Goal: Task Accomplishment & Management: Manage account settings

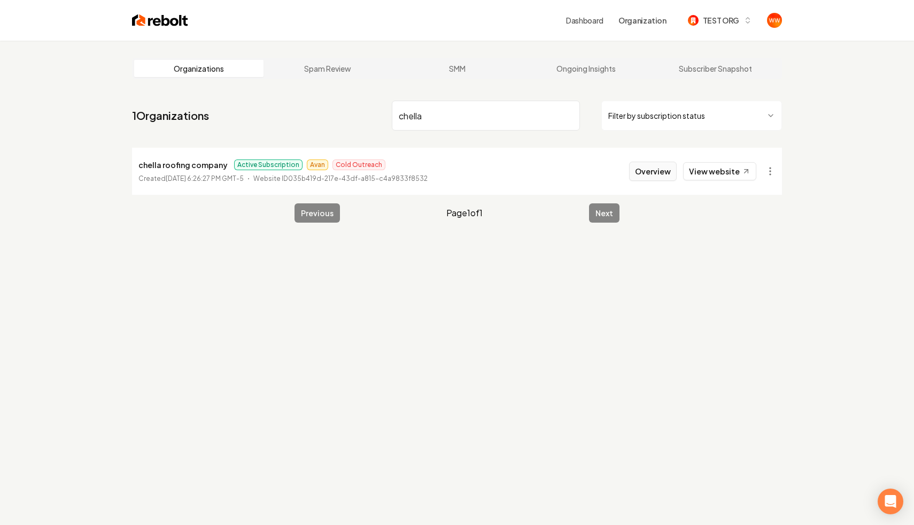
type input "chella"
click at [658, 178] on button "Overview" at bounding box center [653, 170] width 48 height 19
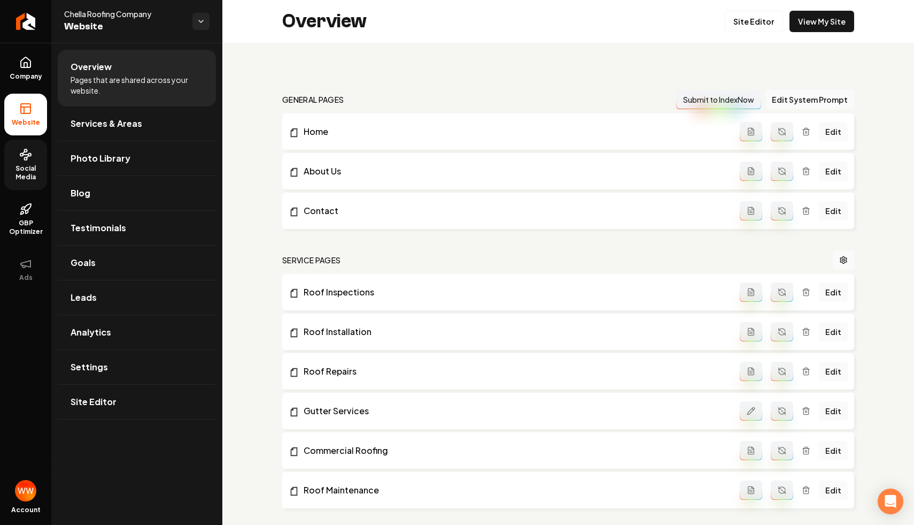
click at [40, 182] on link "Social Media" at bounding box center [25, 165] width 43 height 50
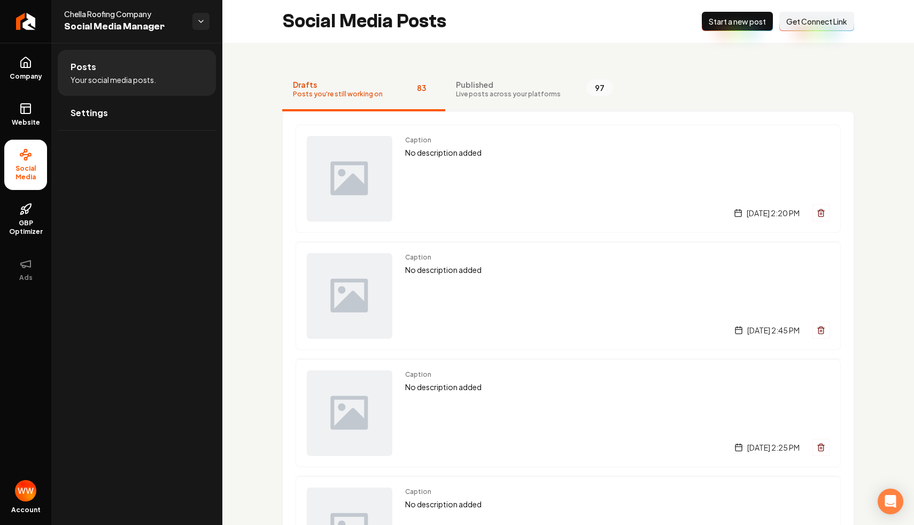
click at [511, 87] on span "Published" at bounding box center [508, 84] width 105 height 11
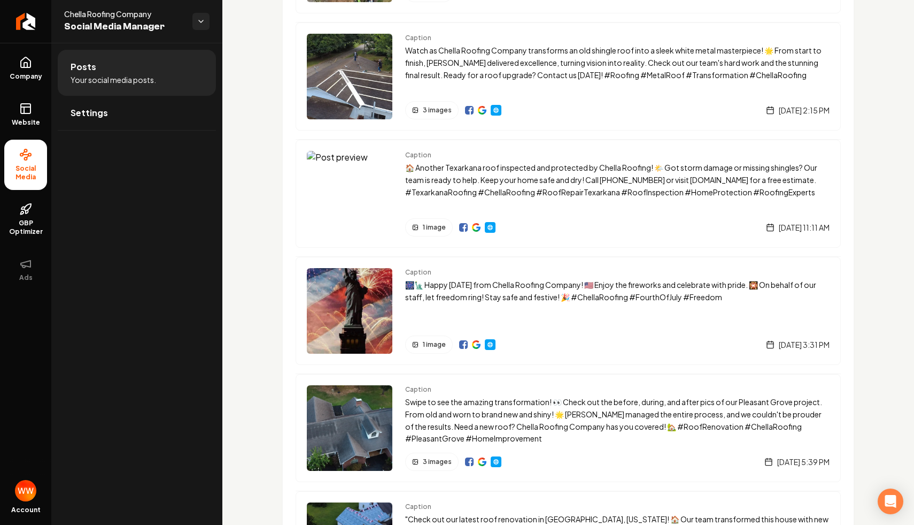
scroll to position [1330, 0]
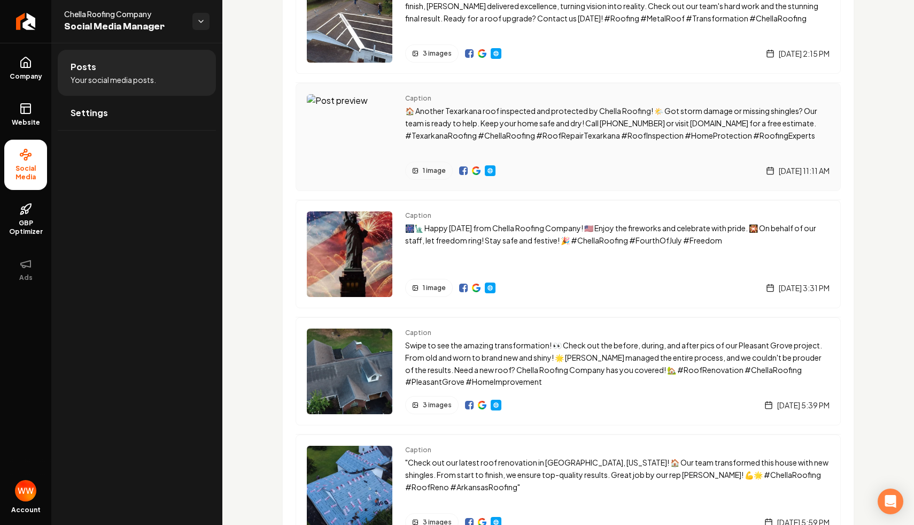
click at [491, 172] on img "Main content area" at bounding box center [490, 170] width 9 height 9
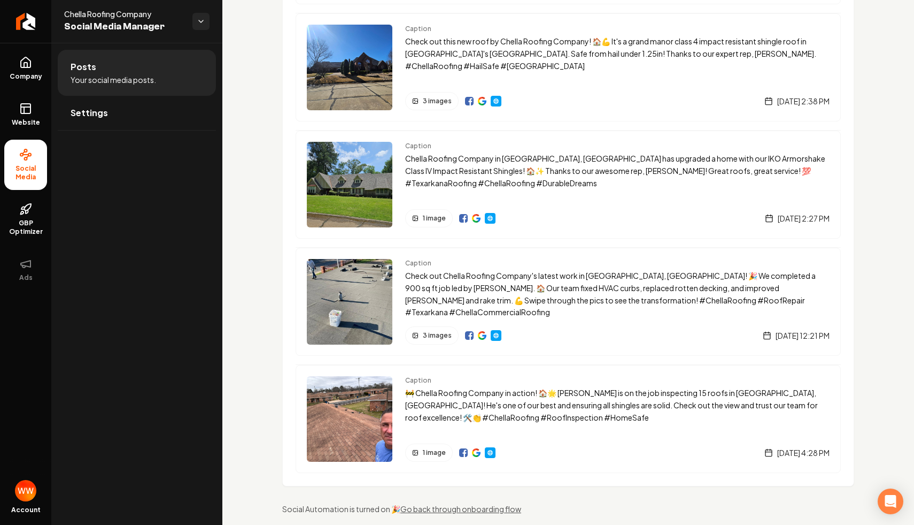
scroll to position [11017, 0]
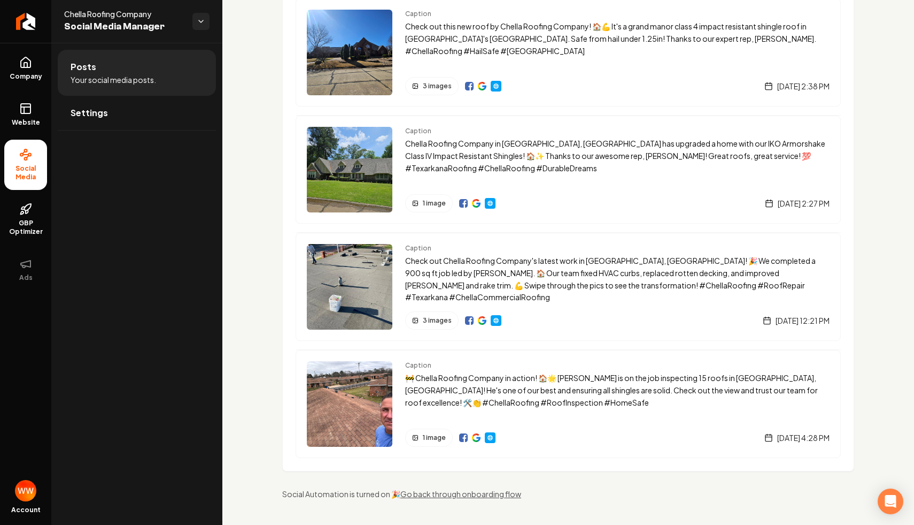
click at [476, 202] on img "Main content area" at bounding box center [476, 203] width 9 height 9
click at [25, 219] on span "GBP Optimizer" at bounding box center [25, 227] width 43 height 17
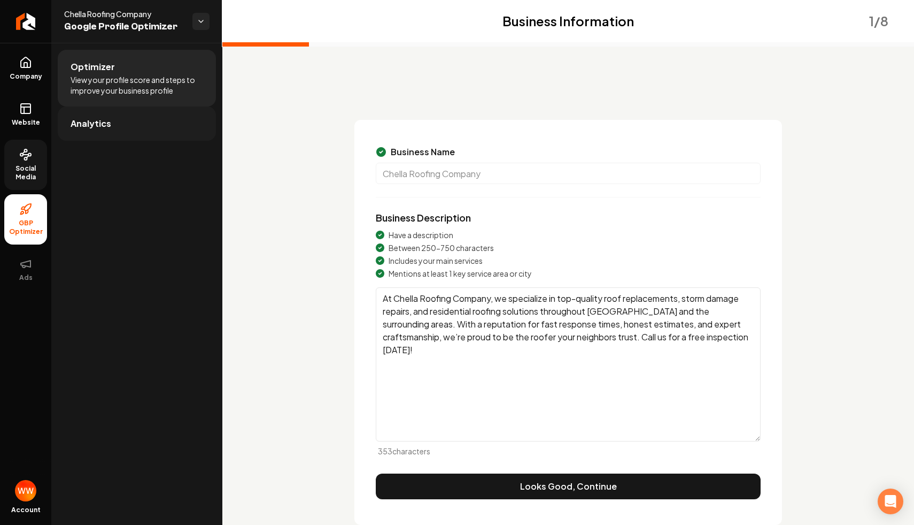
click at [128, 126] on link "Analytics" at bounding box center [137, 123] width 158 height 34
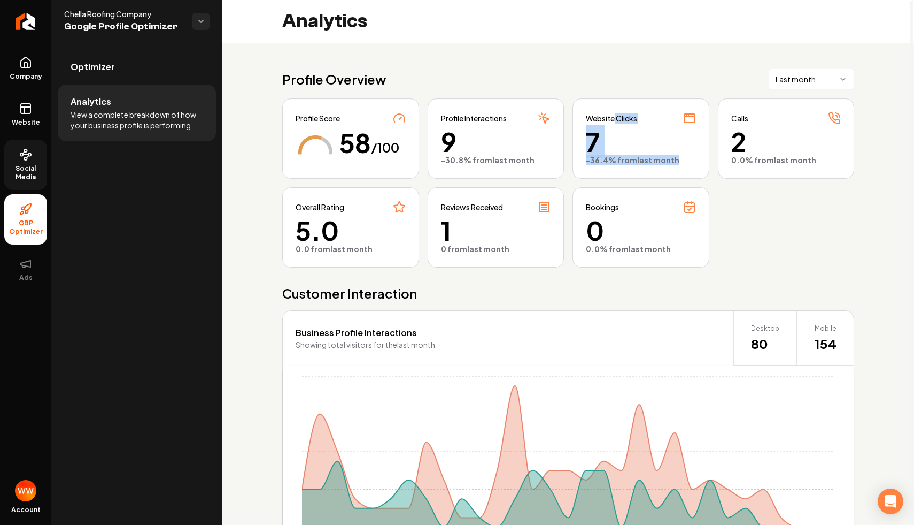
drag, startPoint x: 616, startPoint y: 117, endPoint x: 654, endPoint y: 182, distance: 75.5
click at [651, 178] on div "Website Clicks 7 -36.4% from last month" at bounding box center [641, 138] width 137 height 80
click at [654, 183] on div "Profile Score 58 /100 Profile Interactions 9 -30.8% from last month Website Cli…" at bounding box center [568, 182] width 572 height 169
click at [746, 229] on div "Profile Score 58 /100 Profile Interactions 9 -30.8% from last month Website Cli…" at bounding box center [568, 182] width 572 height 169
click at [690, 70] on div "Profile Overview Last month" at bounding box center [568, 78] width 572 height 21
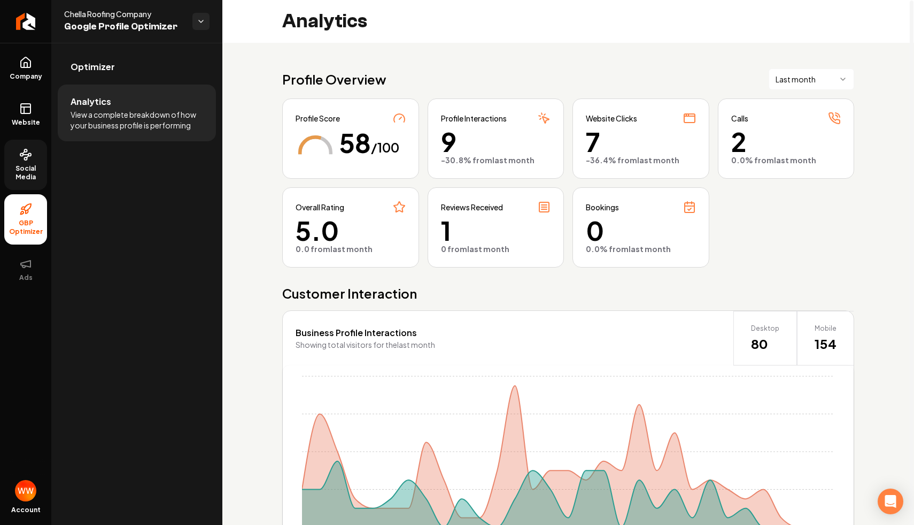
click at [685, 69] on div "Profile Overview Last month" at bounding box center [568, 78] width 572 height 21
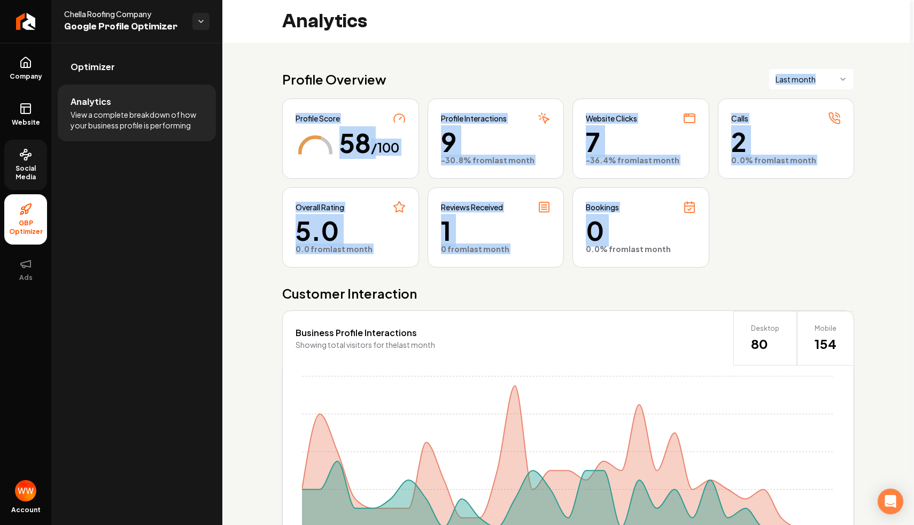
drag, startPoint x: 685, startPoint y: 69, endPoint x: 756, endPoint y: 233, distance: 178.4
click at [756, 233] on div "Profile Overview Last month Profile Score 58 /100 Profile Interactions 9 -30.8%…" at bounding box center [568, 408] width 572 height 680
click at [756, 233] on div "Profile Score 58 /100 Profile Interactions 9 -30.8% from last month Website Cli…" at bounding box center [568, 182] width 572 height 169
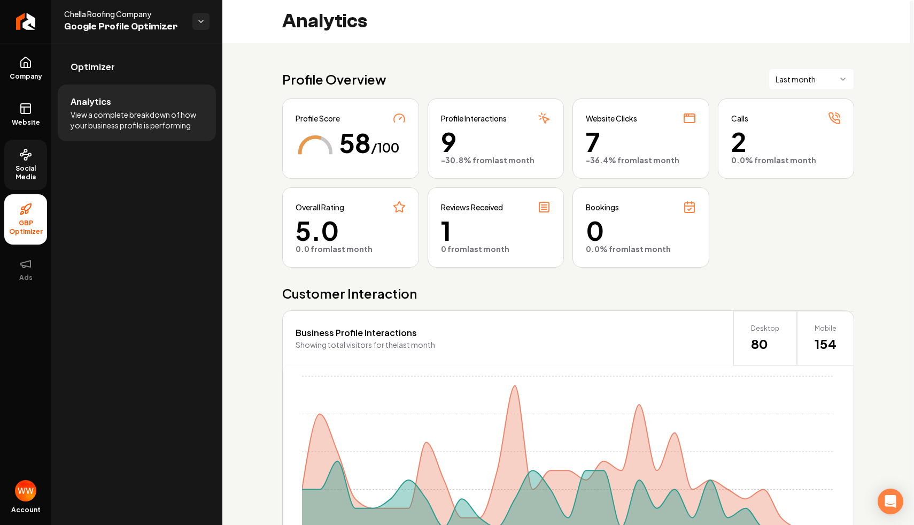
click at [524, 70] on div "Profile Overview Last month" at bounding box center [568, 78] width 572 height 21
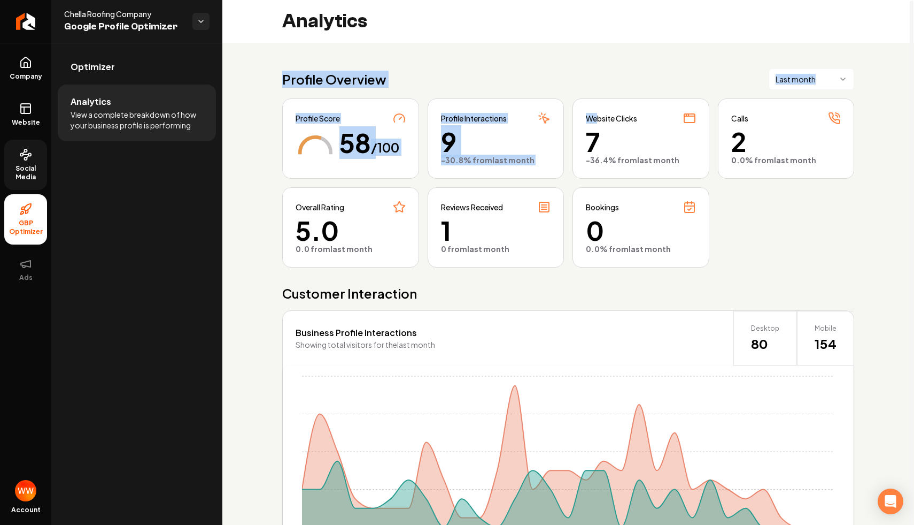
drag, startPoint x: 556, startPoint y: 67, endPoint x: 615, endPoint y: 132, distance: 88.2
click at [615, 132] on div "Profile Overview Last month Profile Score 58 /100 Profile Interactions 9 -30.8%…" at bounding box center [568, 409] width 692 height 732
click at [604, 85] on div "Profile Overview Last month" at bounding box center [568, 78] width 572 height 21
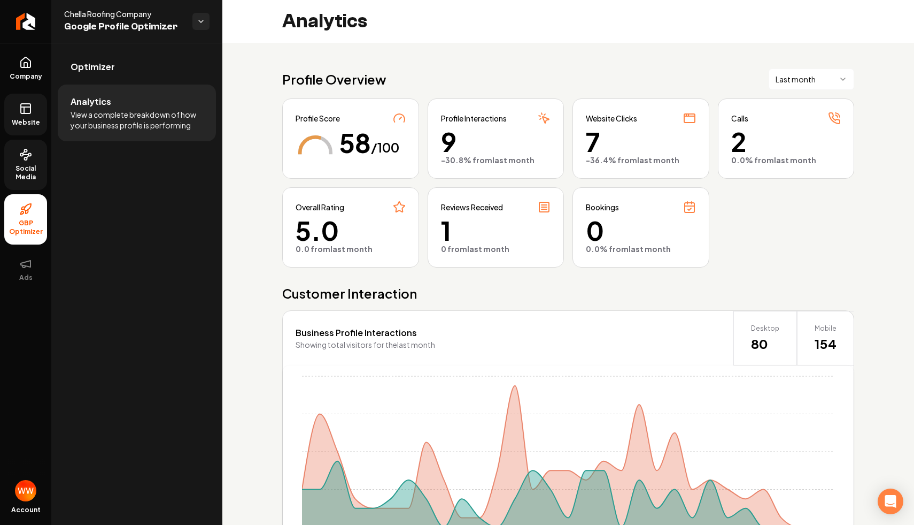
click at [11, 126] on span "Website" at bounding box center [25, 122] width 37 height 9
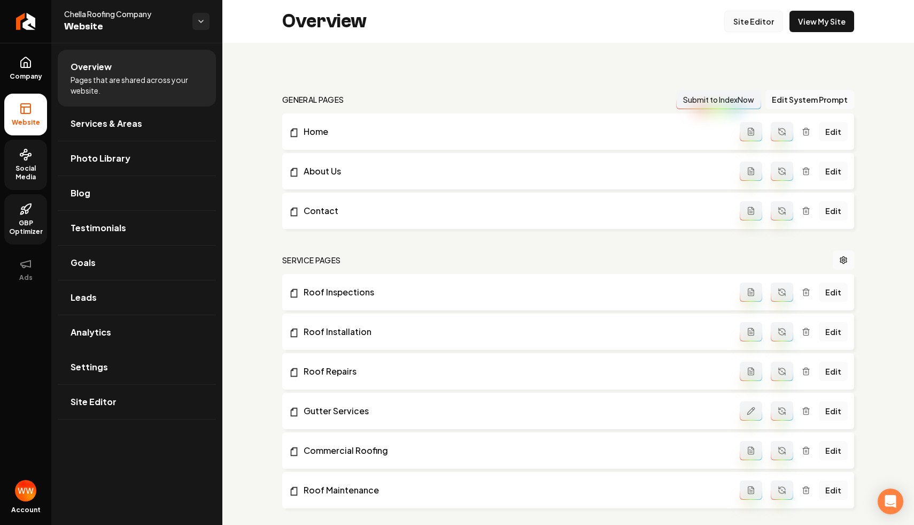
click at [766, 20] on link "Site Editor" at bounding box center [754, 21] width 59 height 21
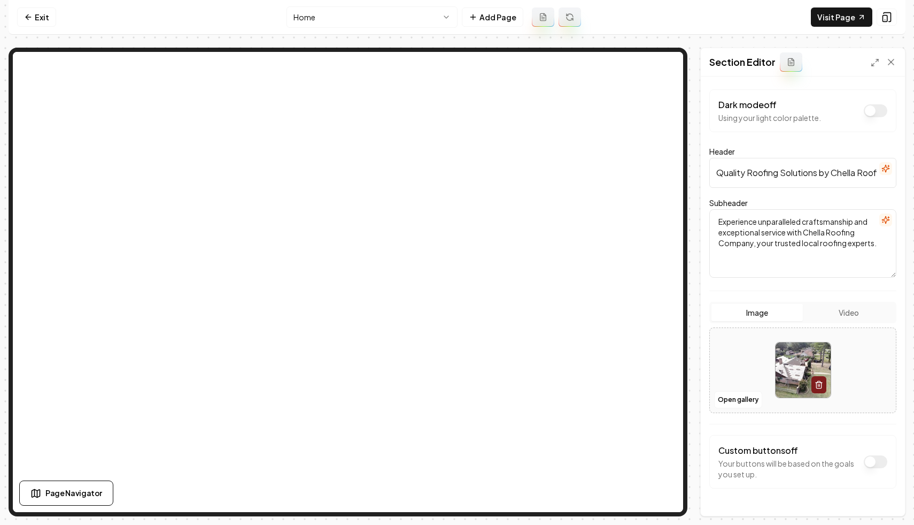
click at [779, 170] on input "Quality Roofing Solutions by Chella Roofing" at bounding box center [803, 173] width 187 height 30
click at [817, 21] on link "Visit Page" at bounding box center [841, 16] width 61 height 19
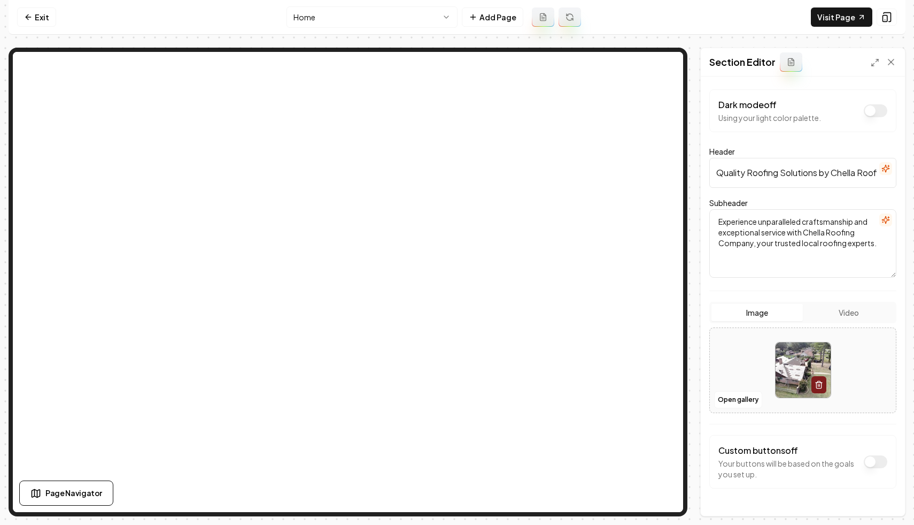
click at [772, 168] on input "Quality Roofing Solutions by Chella Roofing" at bounding box center [803, 173] width 187 height 30
click at [891, 502] on button "Save" at bounding box center [881, 497] width 32 height 19
click at [787, 173] on input "Reliable Roofing Serving [GEOGRAPHIC_DATA] and Beyond" at bounding box center [803, 173] width 187 height 30
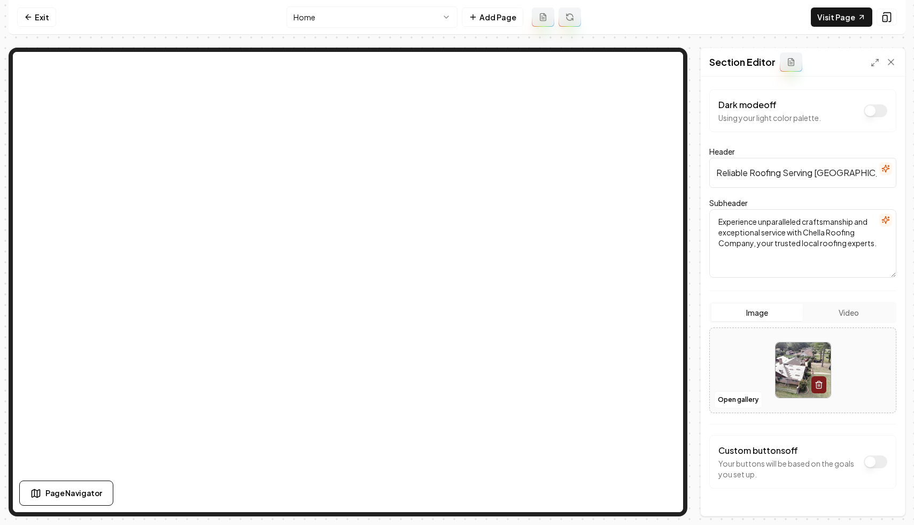
click at [787, 173] on input "Reliable Roofing Serving [GEOGRAPHIC_DATA] and Beyond" at bounding box center [803, 173] width 187 height 30
paste input "Trusted"
type input "Trusted Roofing Serving [GEOGRAPHIC_DATA] and Beyond"
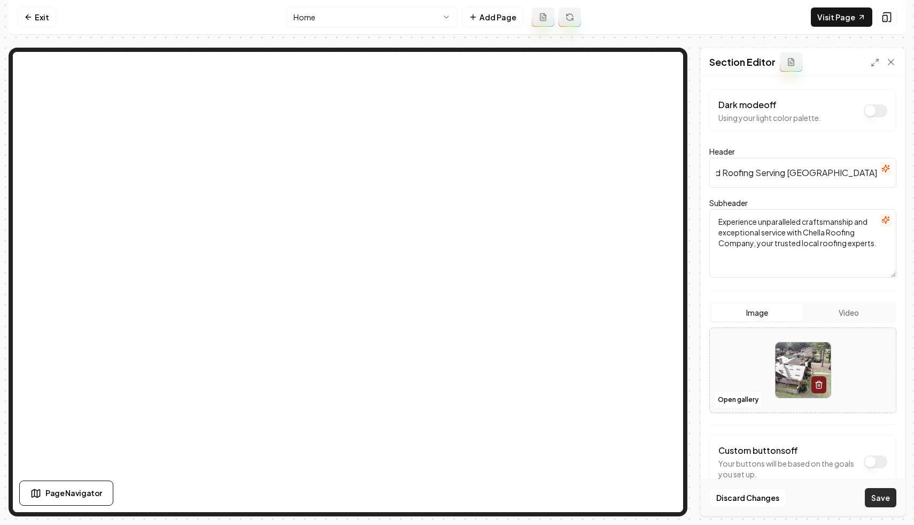
click at [872, 499] on button "Save" at bounding box center [881, 497] width 32 height 19
click at [611, 21] on nav "Exit Home Add Page Visit Page" at bounding box center [457, 17] width 897 height 35
click at [621, 20] on nav "Exit Home Add Page Visit Page" at bounding box center [457, 17] width 897 height 35
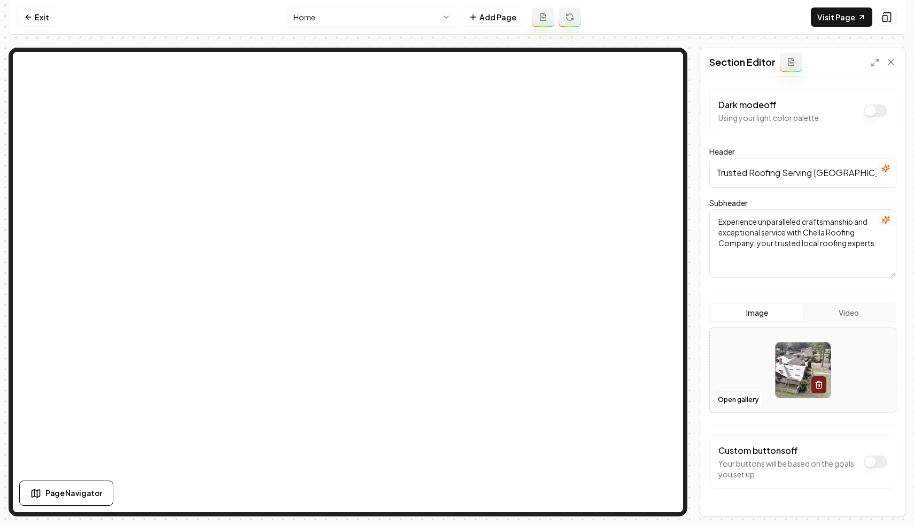
click at [617, 18] on nav "Exit Home Add Page Visit Page" at bounding box center [457, 17] width 897 height 35
click at [197, 8] on nav "Exit Home Add Page Visit Page" at bounding box center [457, 17] width 897 height 35
click at [40, 18] on link "Exit" at bounding box center [36, 16] width 39 height 19
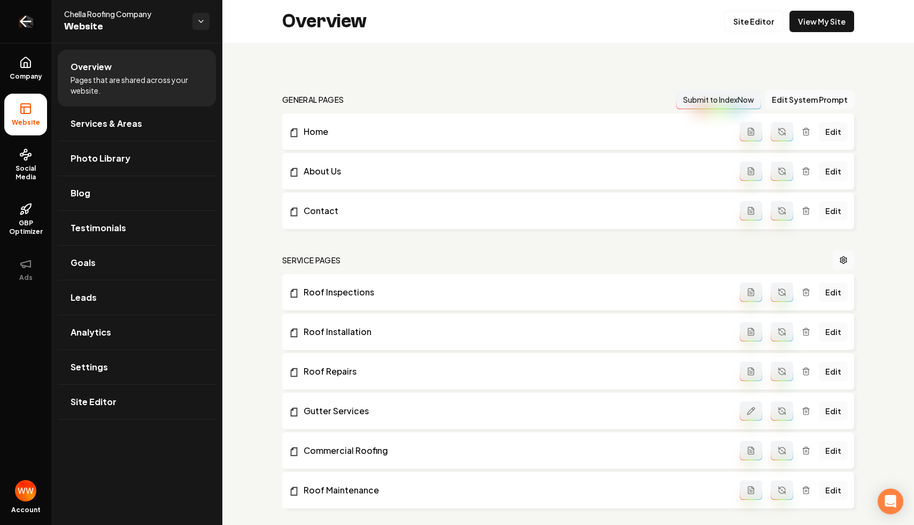
click at [16, 10] on link "Return to dashboard" at bounding box center [25, 21] width 51 height 43
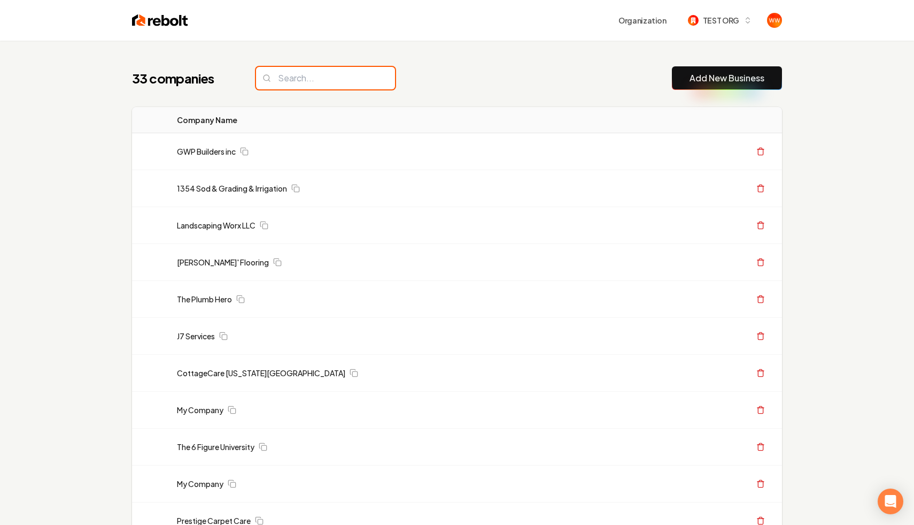
click at [336, 74] on input "search" at bounding box center [325, 78] width 139 height 22
click at [590, 31] on div "Organization TEST ORG" at bounding box center [457, 20] width 684 height 41
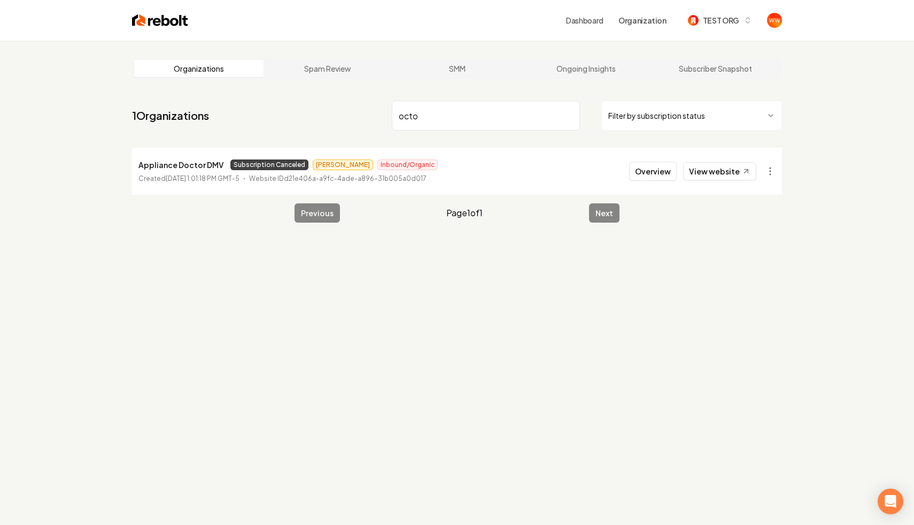
click at [452, 119] on input "octo" at bounding box center [486, 116] width 188 height 30
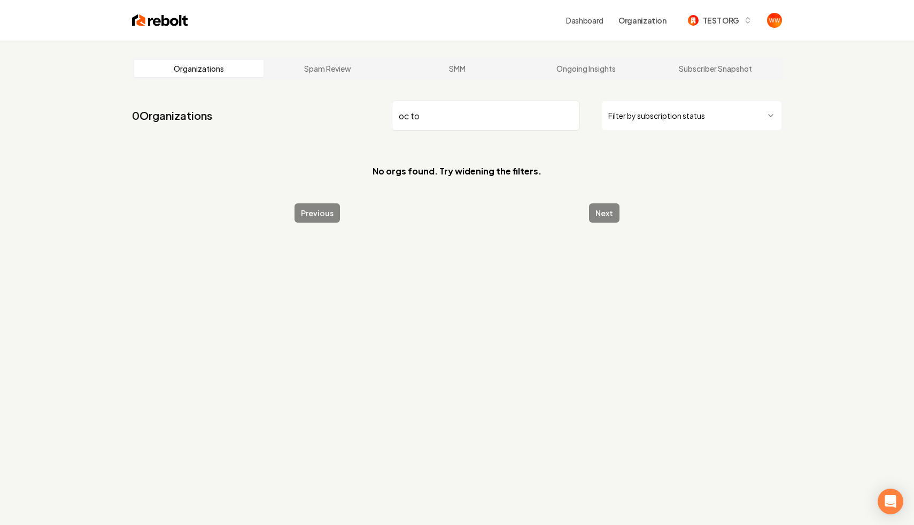
type input "oc to"
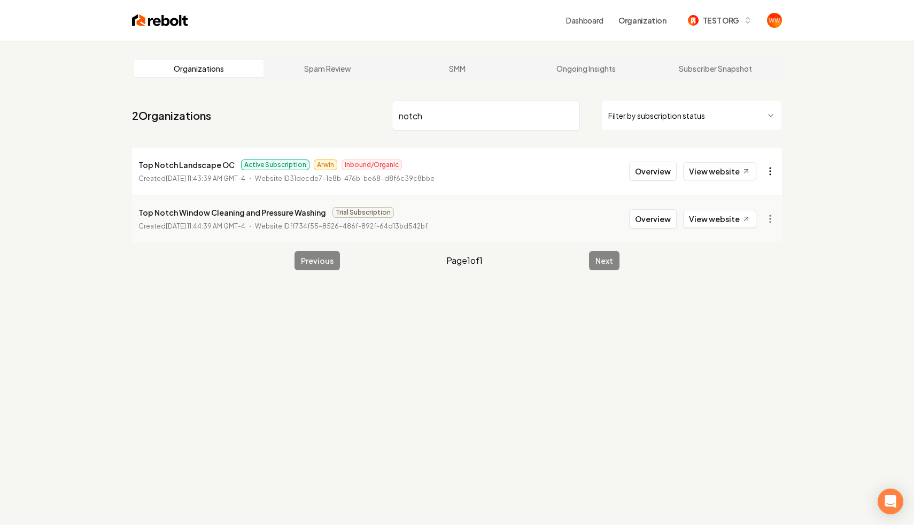
type input "notch"
click at [773, 171] on html "Dashboard Organization TEST ORG Organizations Spam Review SMM Ongoing Insights …" at bounding box center [457, 262] width 914 height 525
click at [725, 279] on div "Set Spam Score" at bounding box center [745, 280] width 68 height 17
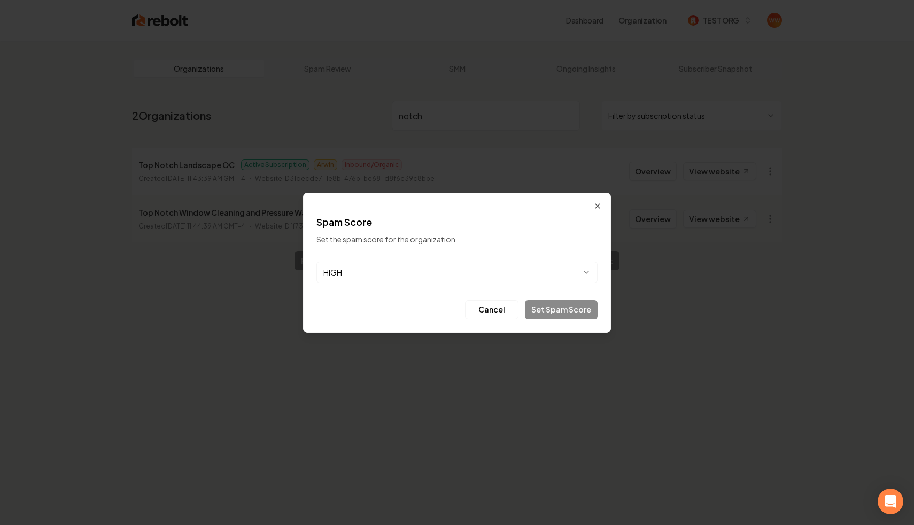
click at [437, 263] on button "HIGH" at bounding box center [457, 271] width 281 height 21
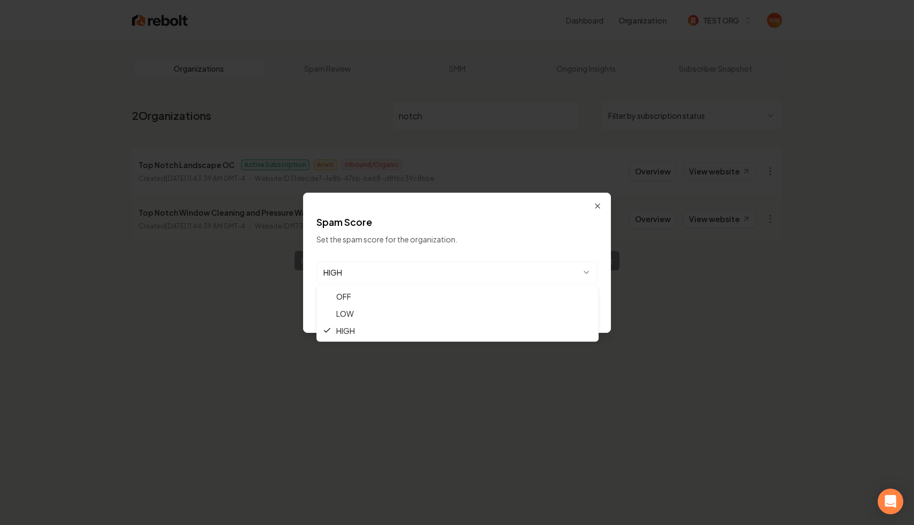
click at [598, 201] on div at bounding box center [457, 262] width 914 height 525
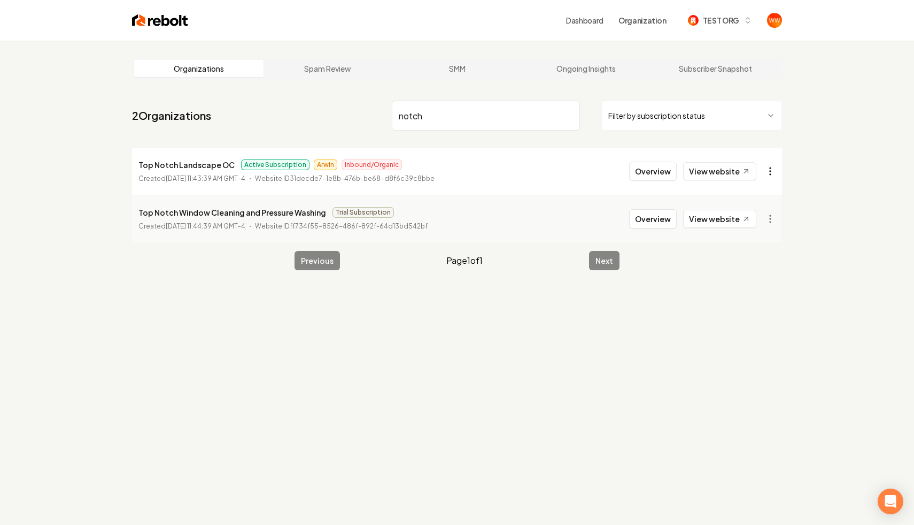
click at [765, 166] on html "Dashboard Organization TEST ORG Organizations Spam Review SMM Ongoing Insights …" at bounding box center [457, 262] width 914 height 525
click at [794, 219] on html "Dashboard Organization TEST ORG Organizations Spam Review SMM Ongoing Insights …" at bounding box center [457, 262] width 914 height 525
click at [648, 167] on button "Overview" at bounding box center [653, 170] width 48 height 19
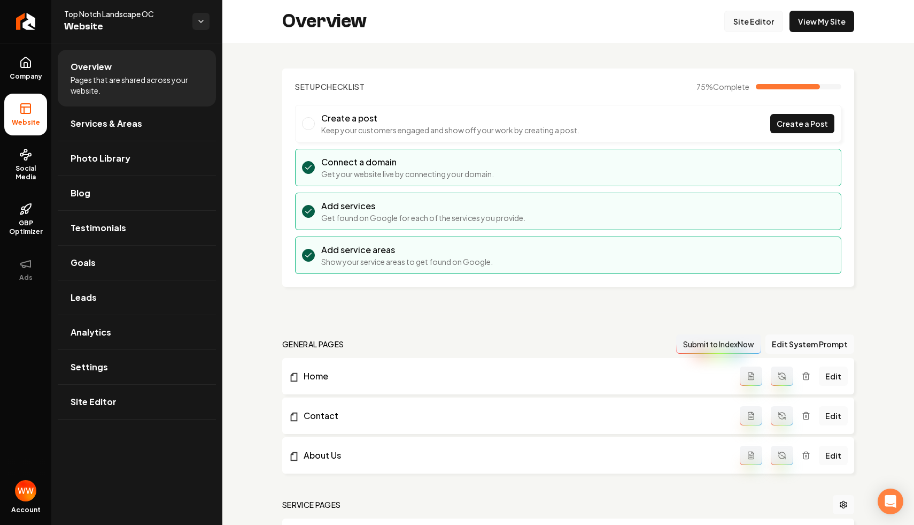
click at [759, 18] on link "Site Editor" at bounding box center [754, 21] width 59 height 21
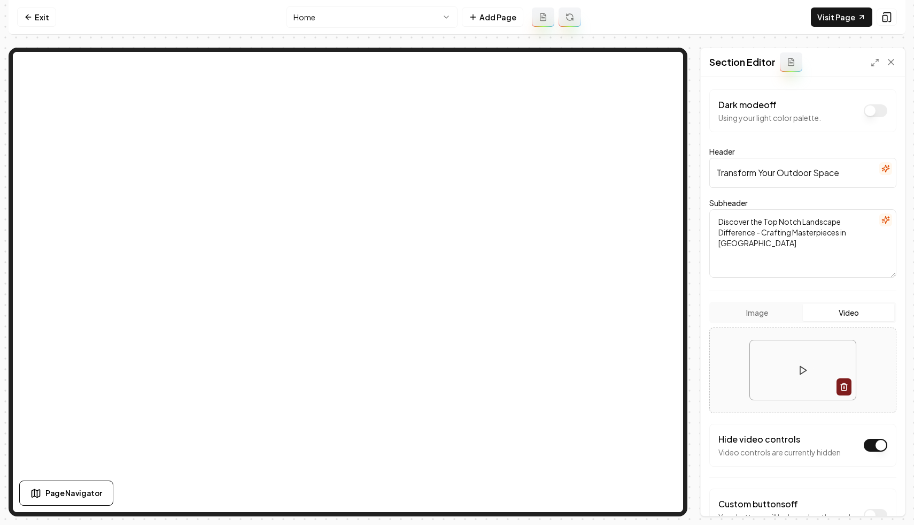
click at [575, 18] on button at bounding box center [570, 16] width 22 height 19
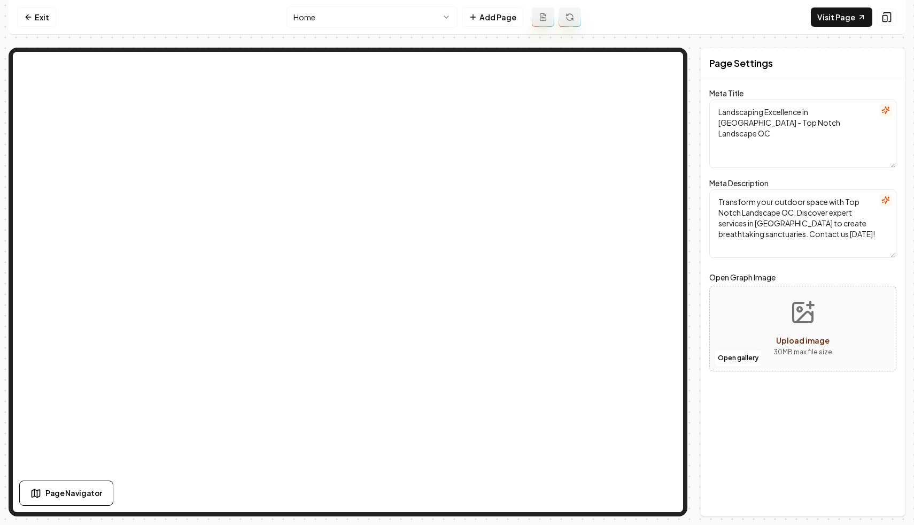
click at [221, 30] on nav "Exit Home Add Page Visit Page" at bounding box center [457, 17] width 897 height 35
